Goal: Task Accomplishment & Management: Use online tool/utility

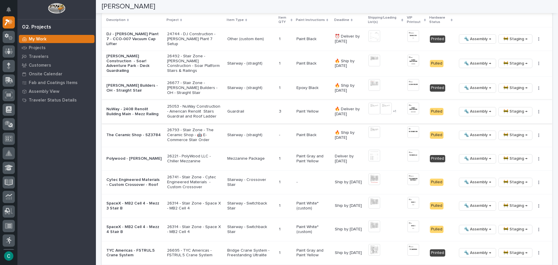
scroll to position [639, 0]
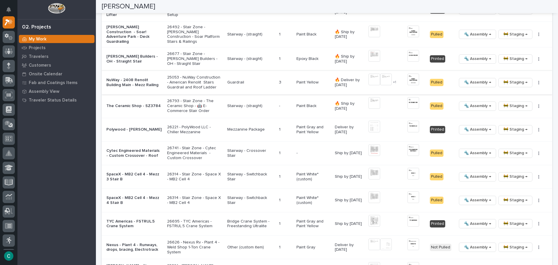
click at [503, 82] on span "🚧 Staging →" at bounding box center [515, 82] width 24 height 7
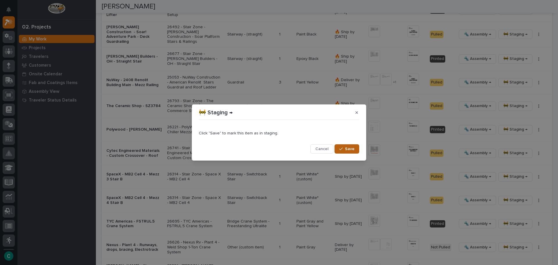
click at [347, 152] on button "Save" at bounding box center [346, 148] width 25 height 9
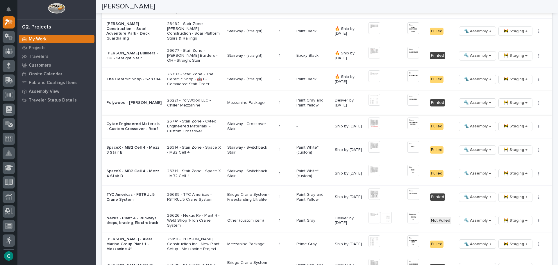
scroll to position [656, 0]
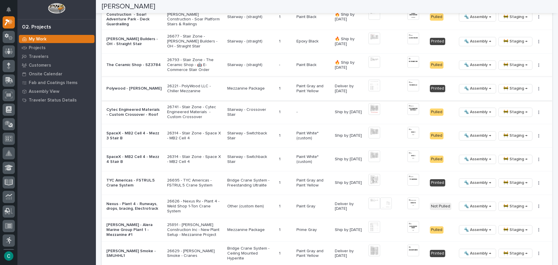
click at [498, 87] on button "🚧 Staging →" at bounding box center [515, 88] width 34 height 9
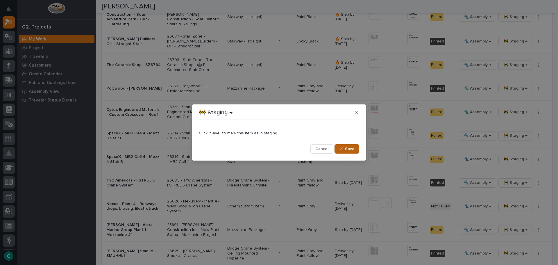
click at [346, 147] on span "Save" at bounding box center [350, 148] width 10 height 5
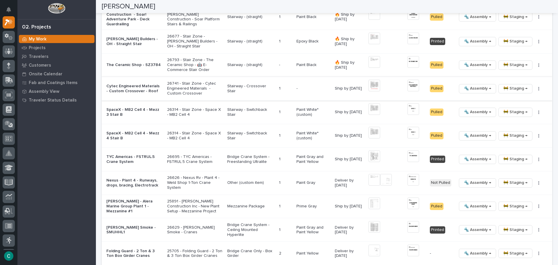
click at [410, 82] on img at bounding box center [413, 86] width 12 height 12
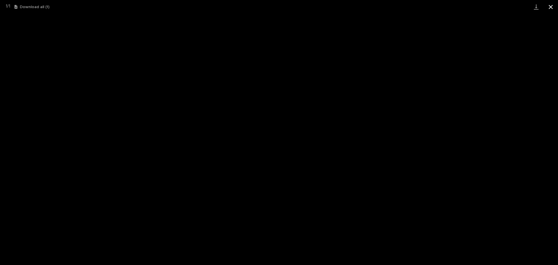
click at [554, 8] on button "Close gallery" at bounding box center [550, 7] width 15 height 14
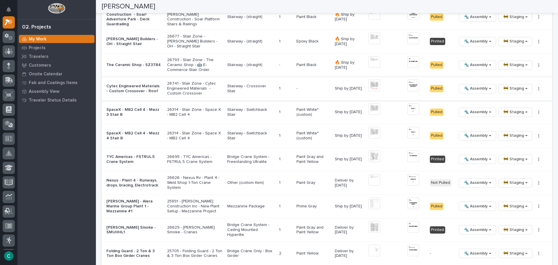
click at [372, 85] on img at bounding box center [374, 86] width 12 height 12
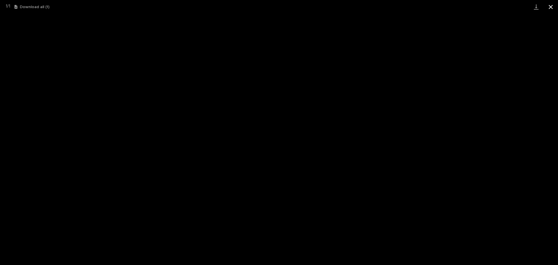
click at [553, 6] on button "Close gallery" at bounding box center [550, 7] width 15 height 14
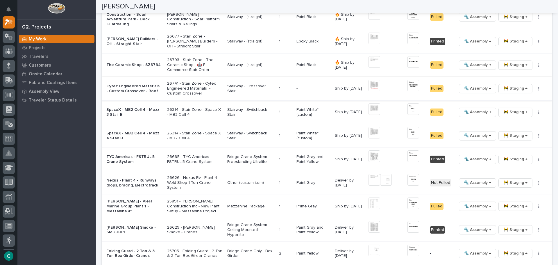
click at [505, 88] on span "🚧 Staging →" at bounding box center [515, 88] width 24 height 7
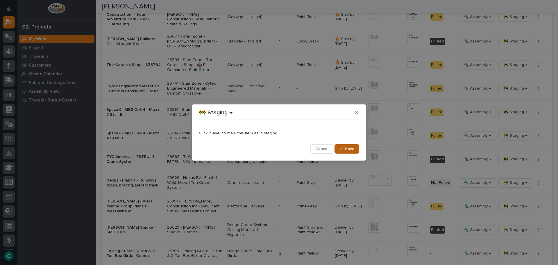
click at [344, 151] on button "Save" at bounding box center [346, 148] width 25 height 9
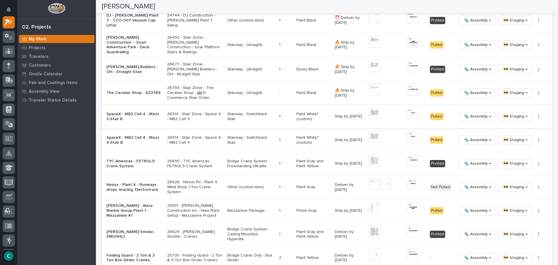
scroll to position [627, 0]
